Goal: Use online tool/utility: Utilize a website feature to perform a specific function

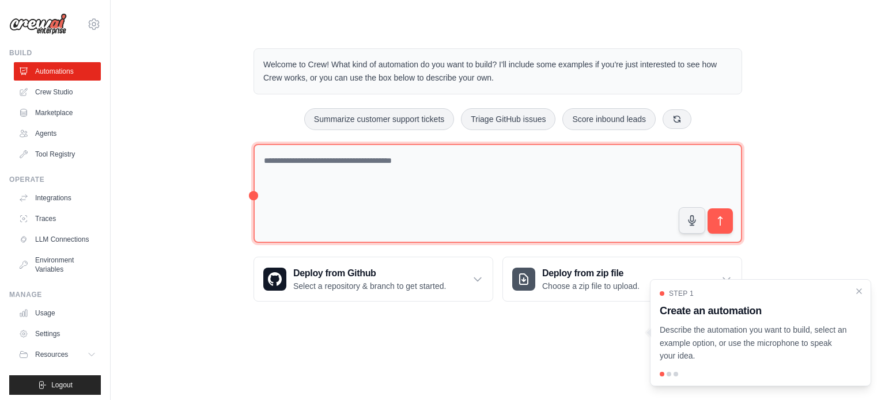
click at [403, 196] on textarea at bounding box center [497, 194] width 488 height 100
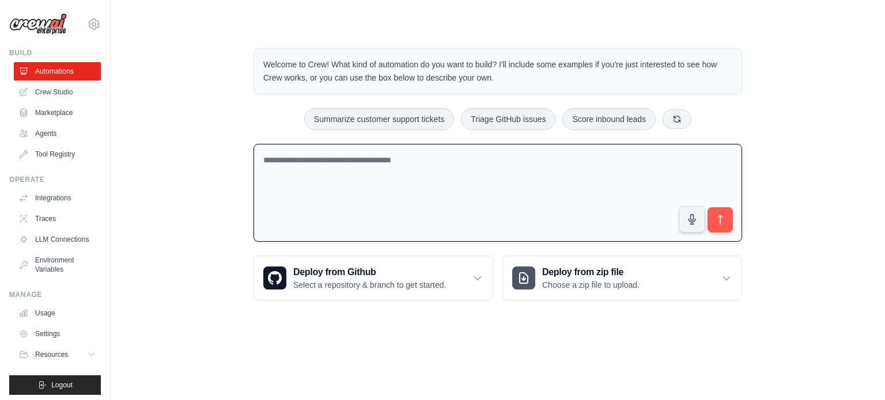
click at [403, 196] on textarea at bounding box center [497, 193] width 488 height 98
paste textarea "**********"
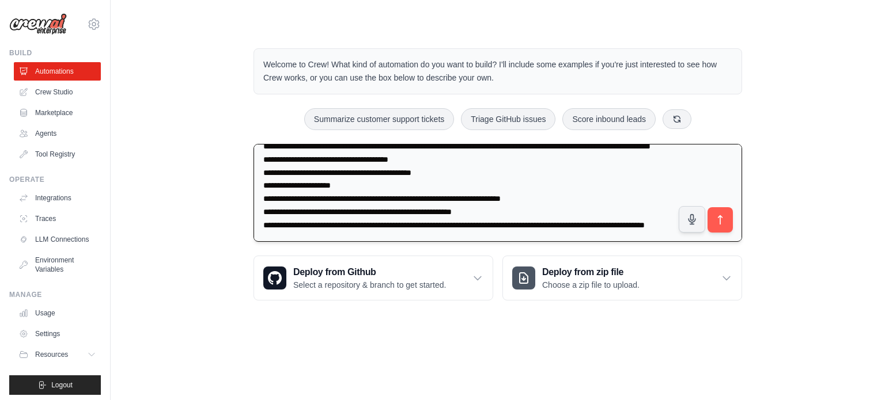
scroll to position [465, 0]
type textarea "**********"
click at [721, 224] on icon "submit" at bounding box center [720, 220] width 12 height 12
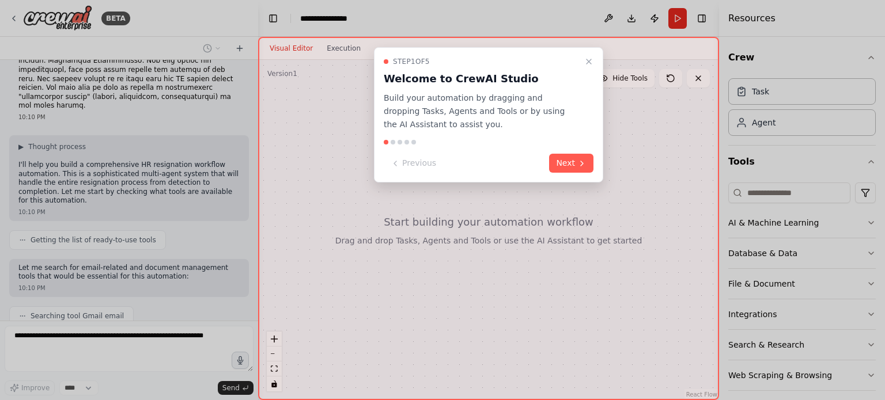
scroll to position [414, 0]
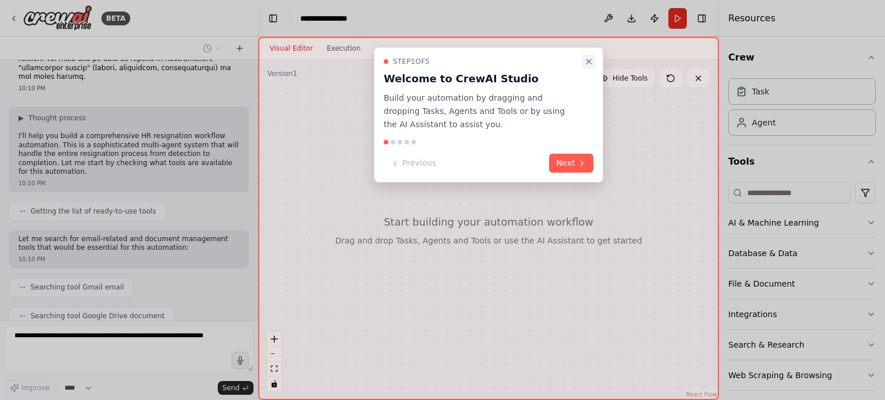
click at [588, 59] on icon "Close walkthrough" at bounding box center [588, 61] width 9 height 9
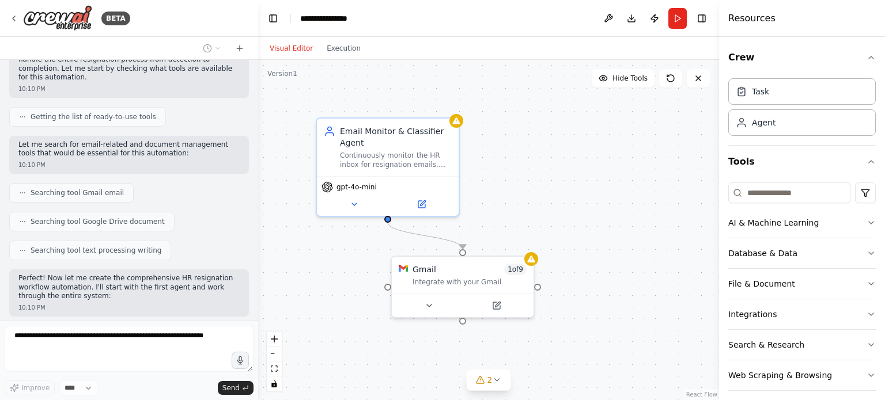
scroll to position [546, 0]
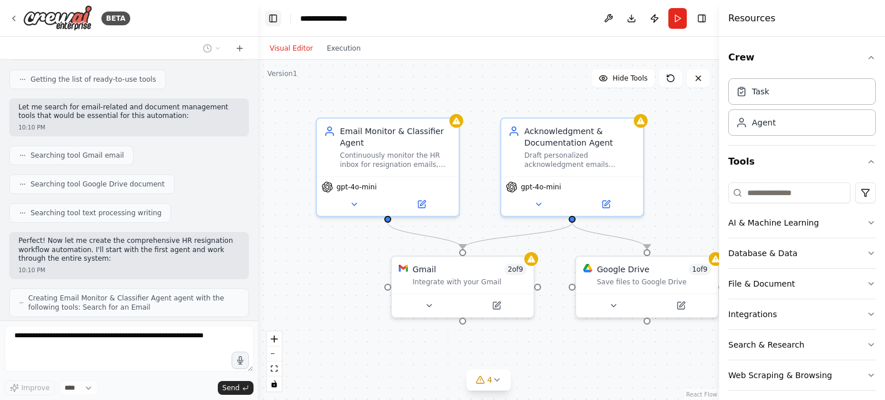
click at [274, 16] on button "Toggle Left Sidebar" at bounding box center [273, 18] width 16 height 16
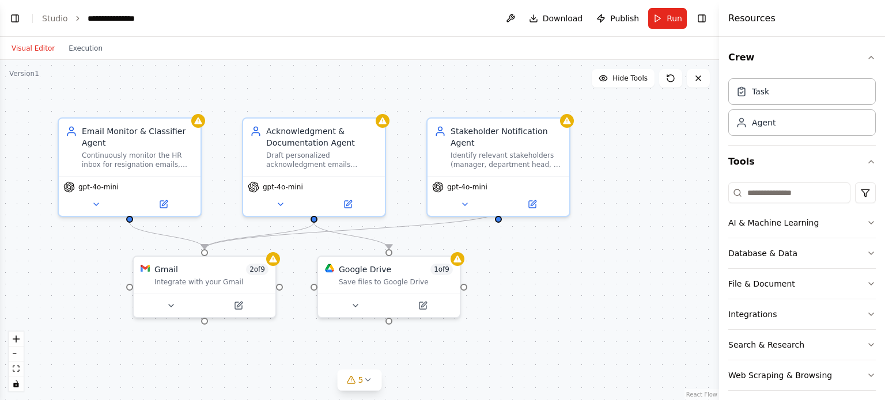
scroll to position [622, 0]
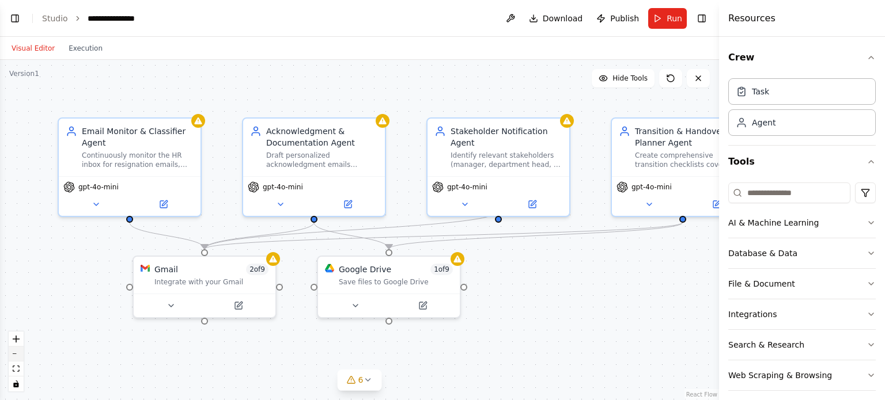
click at [15, 354] on icon "zoom out" at bounding box center [16, 354] width 7 height 1
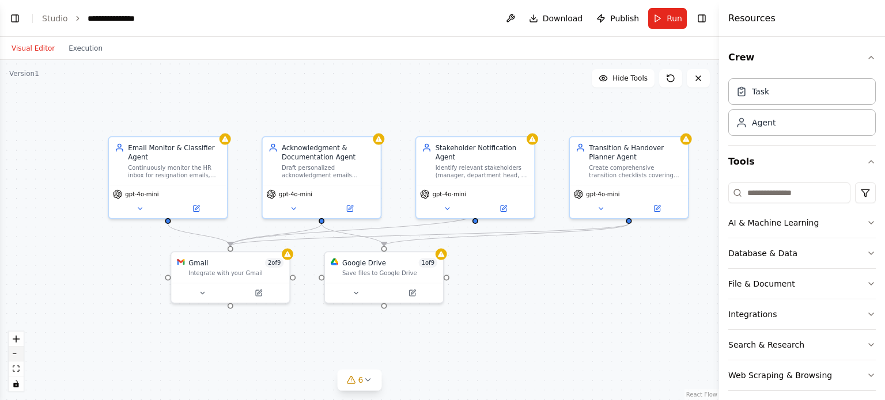
scroll to position [659, 0]
click at [15, 354] on icon "zoom out" at bounding box center [16, 354] width 7 height 1
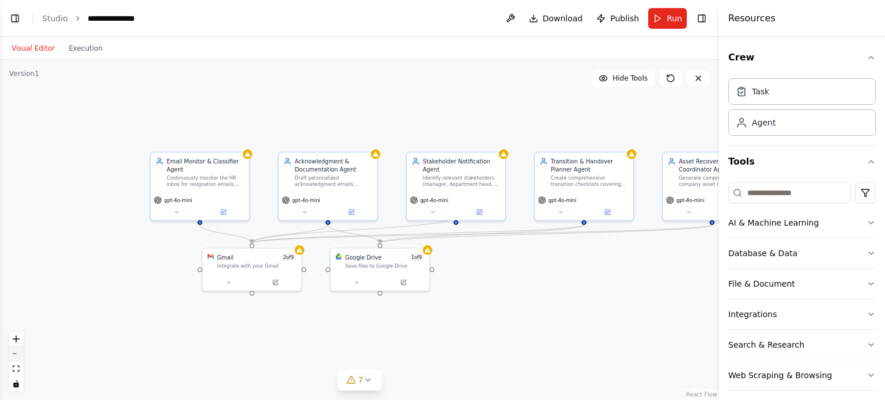
click at [15, 354] on icon "zoom out" at bounding box center [16, 354] width 7 height 1
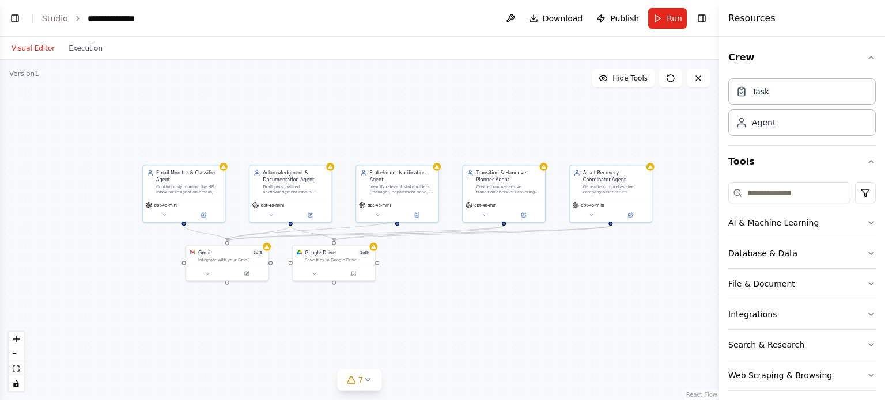
scroll to position [697, 0]
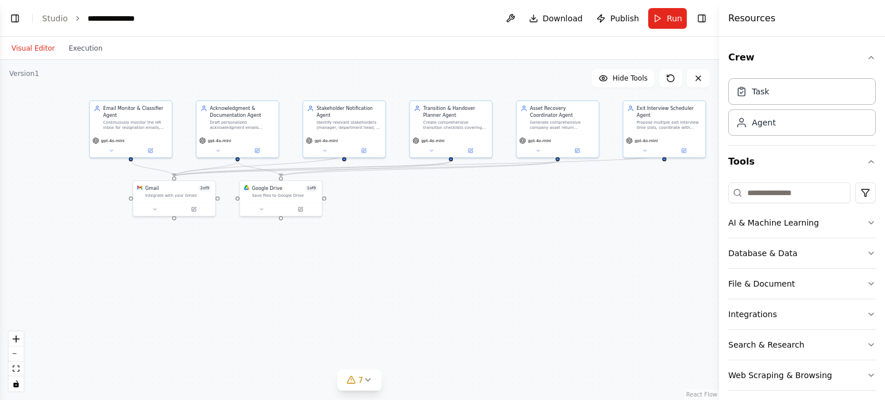
drag, startPoint x: 166, startPoint y: 269, endPoint x: 70, endPoint y: 201, distance: 117.8
click at [70, 201] on div ".deletable-edge-delete-btn { width: 20px; height: 20px; border: 0px solid #ffff…" at bounding box center [359, 230] width 719 height 340
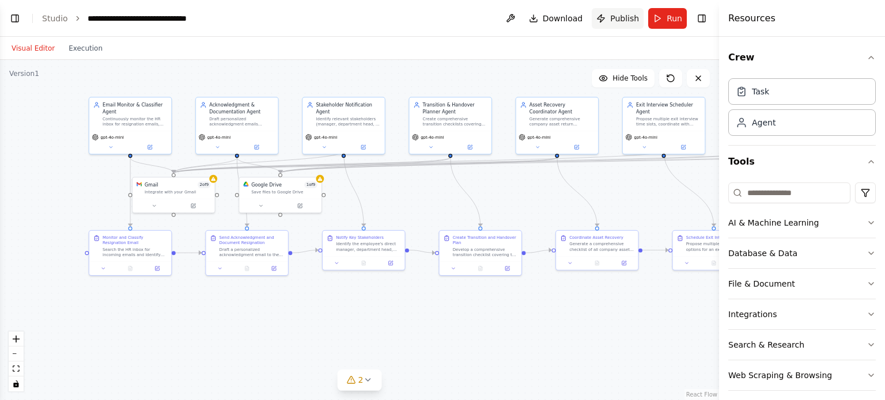
scroll to position [1421, 0]
click at [323, 115] on div "Identify relevant stakeholders (manager, department head, IT, payroll, faciliti…" at bounding box center [348, 120] width 65 height 11
click at [335, 119] on div "Identify relevant stakeholders (manager, department head, IT, payroll, faciliti…" at bounding box center [348, 120] width 65 height 11
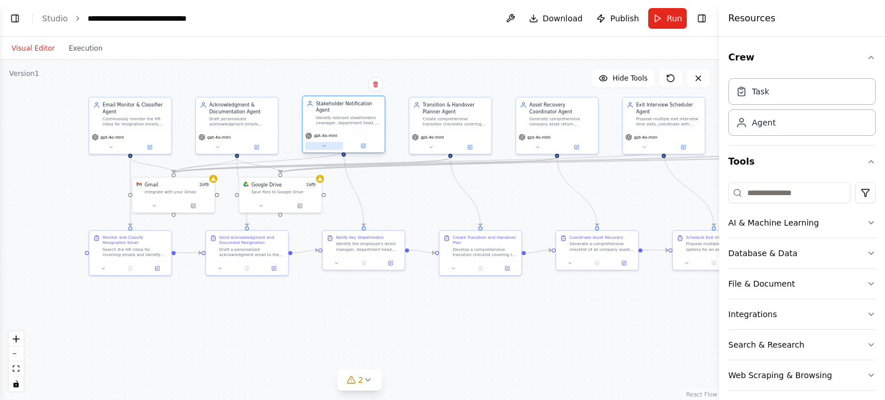
click at [325, 143] on icon at bounding box center [323, 145] width 5 height 5
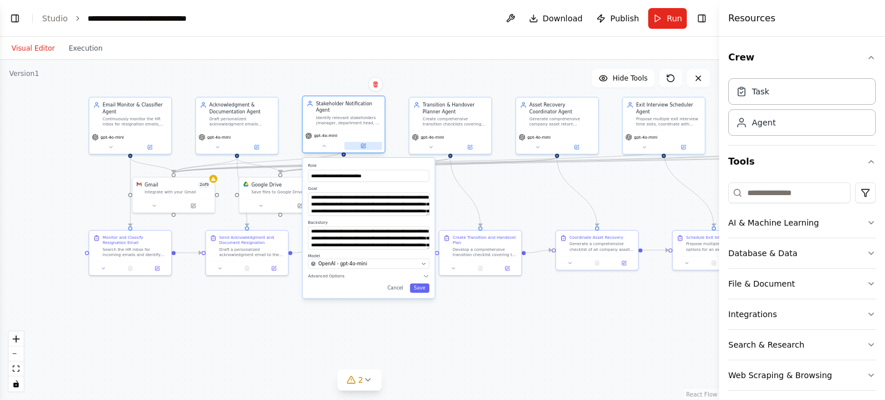
click at [363, 143] on icon at bounding box center [363, 145] width 5 height 5
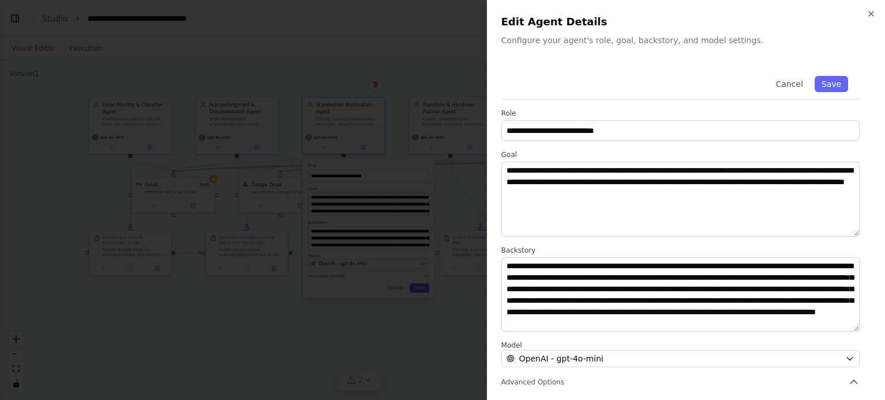
scroll to position [120, 0]
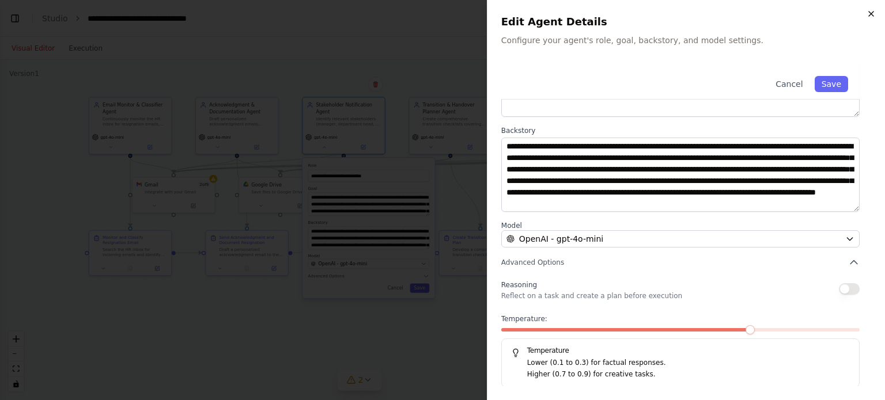
click at [873, 9] on icon "button" at bounding box center [870, 13] width 9 height 9
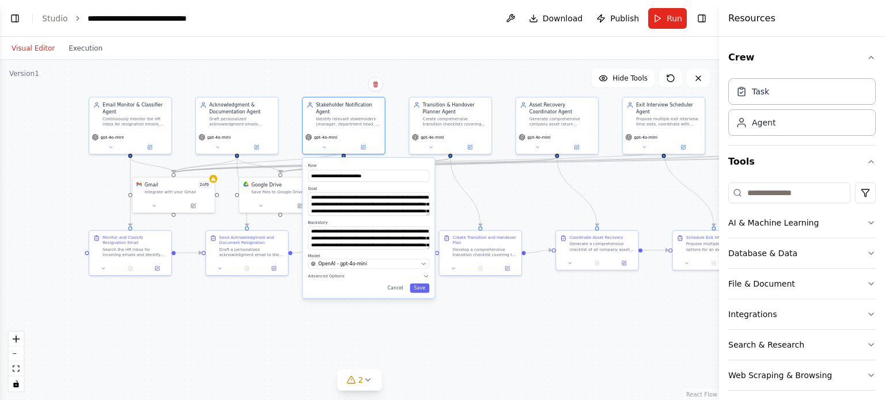
click at [517, 180] on div ".deletable-edge-delete-btn { width: 20px; height: 20px; border: 0px solid #ffff…" at bounding box center [359, 230] width 719 height 340
click at [614, 78] on span "Hide Tools" at bounding box center [629, 78] width 35 height 9
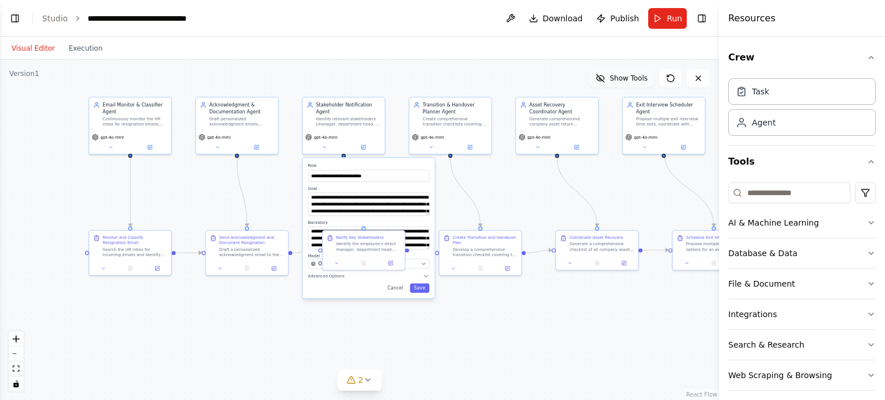
click at [614, 78] on span "Show Tools" at bounding box center [628, 78] width 38 height 9
click at [394, 284] on button "Cancel" at bounding box center [395, 288] width 24 height 9
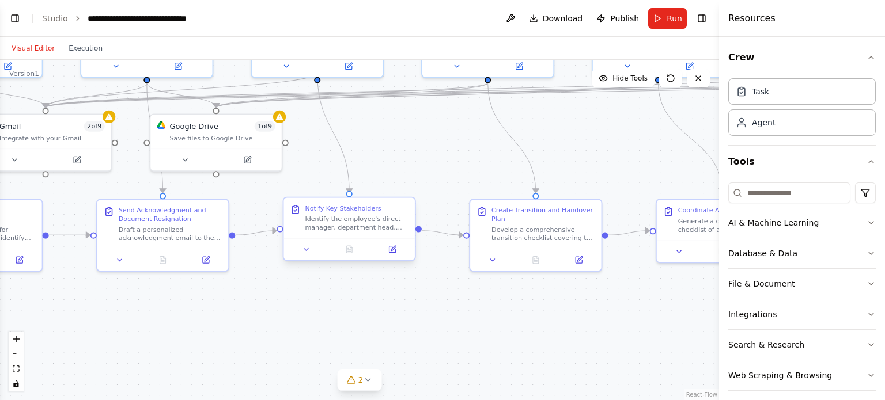
click at [328, 206] on div "Notify Key Stakeholders" at bounding box center [343, 208] width 76 height 9
click at [292, 208] on icon at bounding box center [295, 209] width 6 height 7
click at [318, 317] on div ".deletable-edge-delete-btn { width: 20px; height: 20px; border: 0px solid #ffff…" at bounding box center [359, 230] width 719 height 340
click at [11, 21] on button "Toggle Left Sidebar" at bounding box center [15, 18] width 16 height 16
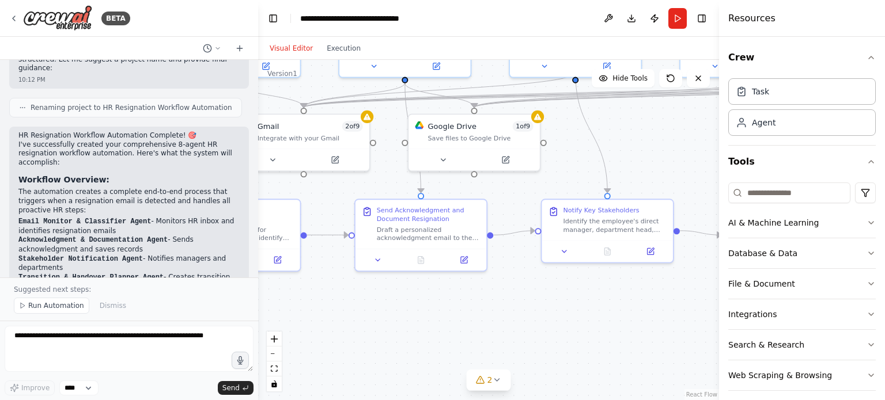
scroll to position [1458, 0]
click at [703, 18] on button "Toggle Right Sidebar" at bounding box center [701, 18] width 16 height 16
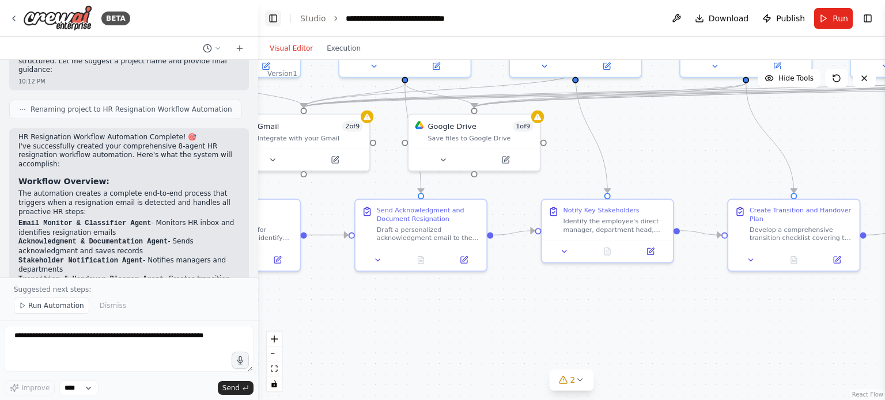
click at [277, 21] on button "Toggle Left Sidebar" at bounding box center [273, 18] width 16 height 16
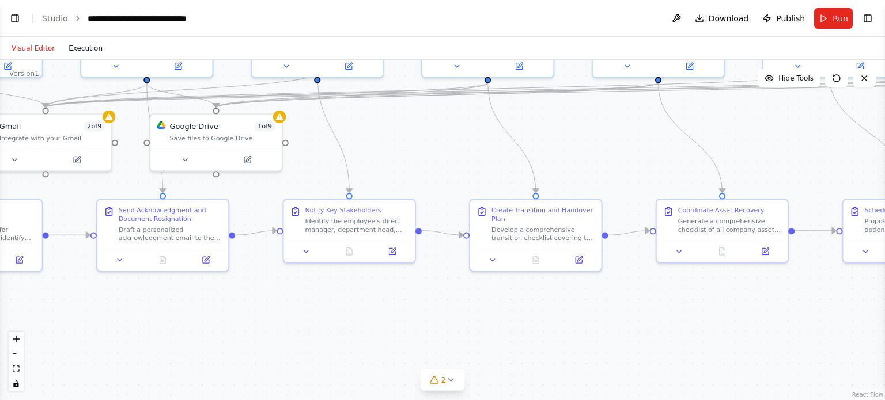
click at [62, 47] on button "Execution" at bounding box center [86, 48] width 48 height 14
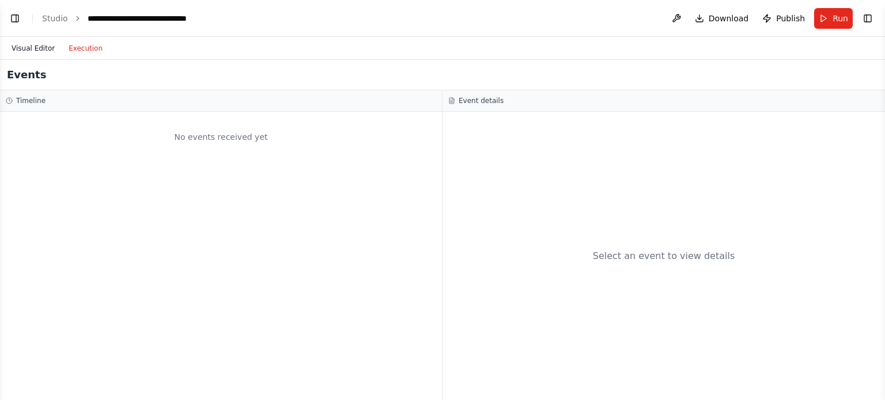
click at [43, 49] on button "Visual Editor" at bounding box center [33, 48] width 57 height 14
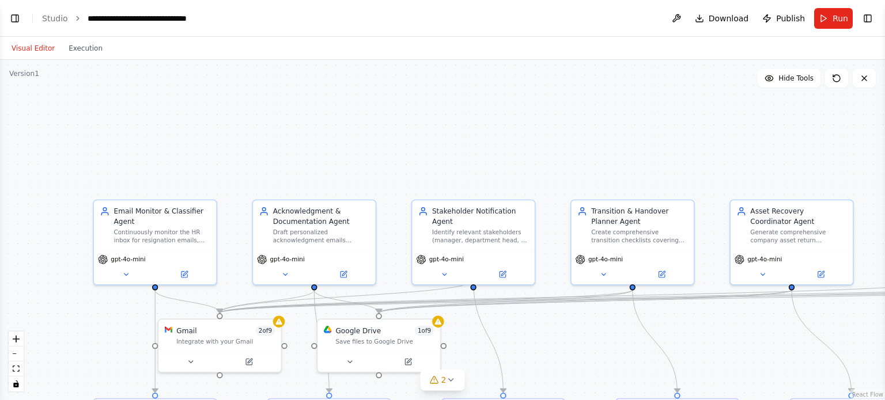
drag, startPoint x: 457, startPoint y: 163, endPoint x: 613, endPoint y: 372, distance: 261.2
click at [613, 372] on div ".deletable-edge-delete-btn { width: 20px; height: 20px; border: 0px solid #ffff…" at bounding box center [442, 230] width 885 height 340
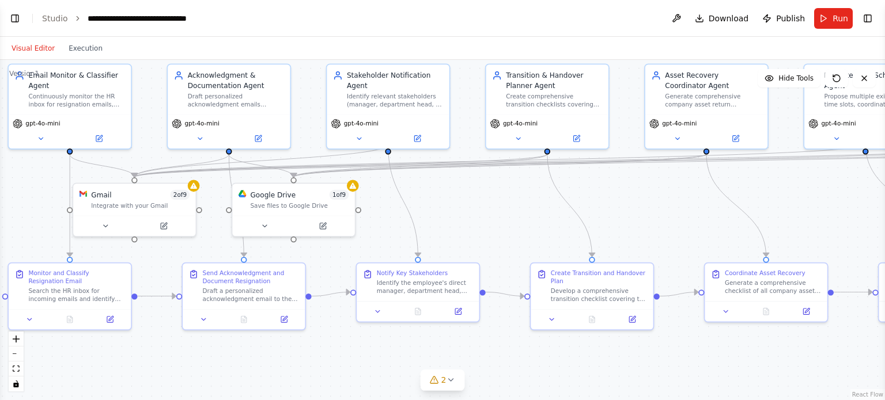
drag, startPoint x: 529, startPoint y: 197, endPoint x: 438, endPoint y: 49, distance: 173.7
click at [438, 49] on div "Visual Editor Execution Version 1 Hide Tools .deletable-edge-delete-btn { width…" at bounding box center [442, 218] width 885 height 363
click at [380, 306] on icon at bounding box center [378, 310] width 8 height 8
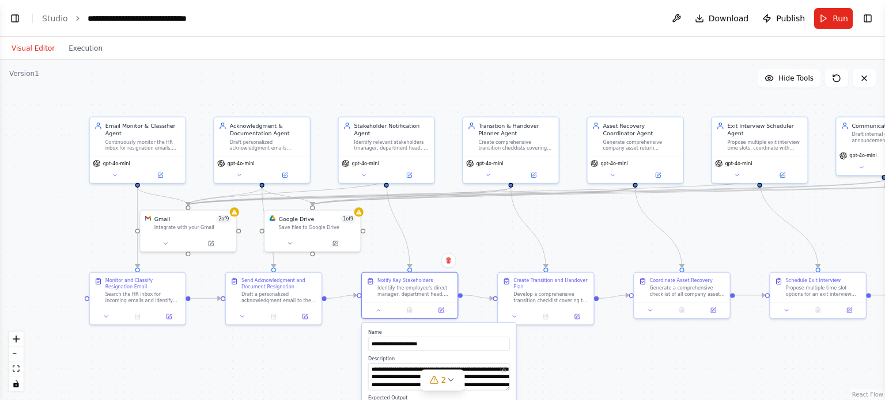
scroll to position [1667, 0]
